Goal: Check status: Check status

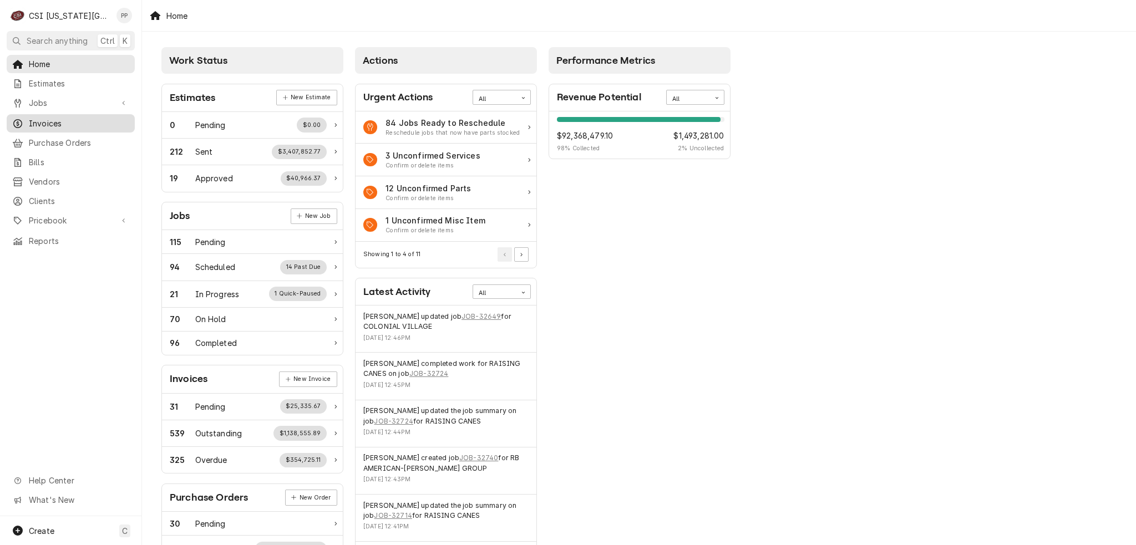
click at [68, 118] on span "Invoices" at bounding box center [79, 124] width 100 height 12
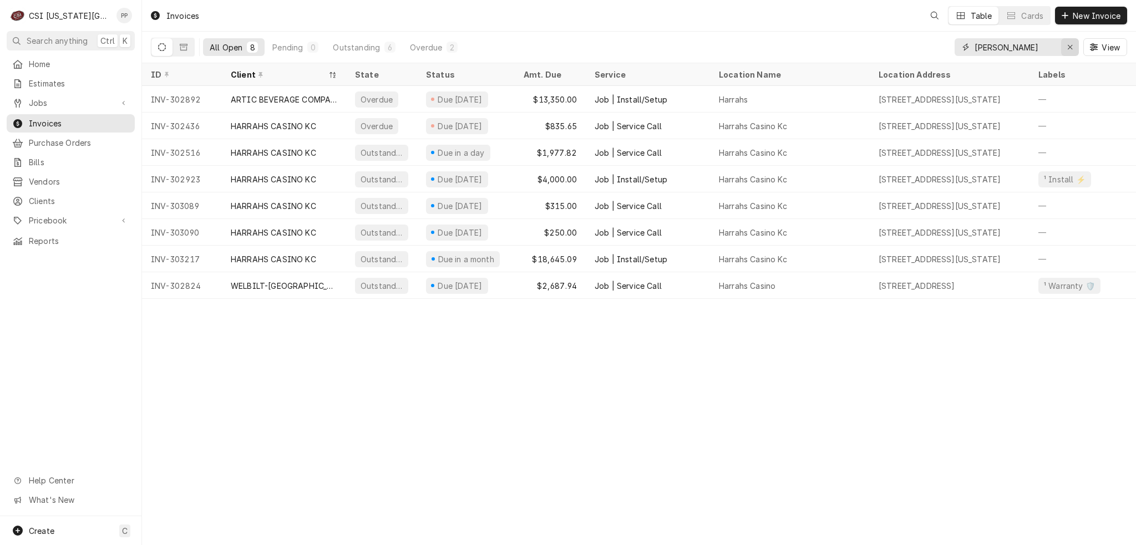
click at [1071, 48] on icon "Erase input" at bounding box center [1070, 47] width 4 height 4
click at [1044, 47] on input "Dynamic Content Wrapper" at bounding box center [1027, 47] width 104 height 18
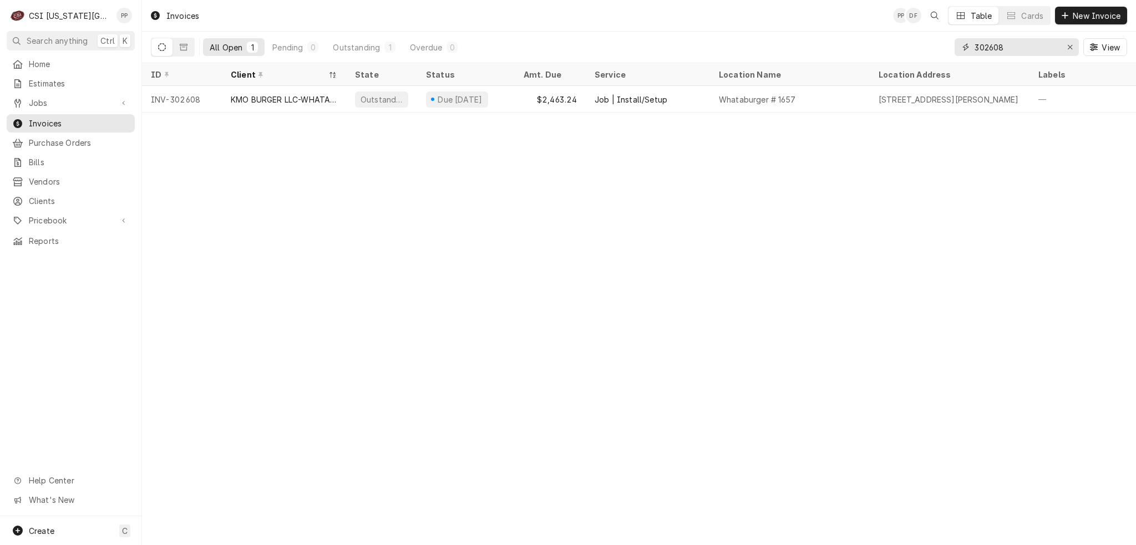
type input "302608"
